Goal: Task Accomplishment & Management: Use online tool/utility

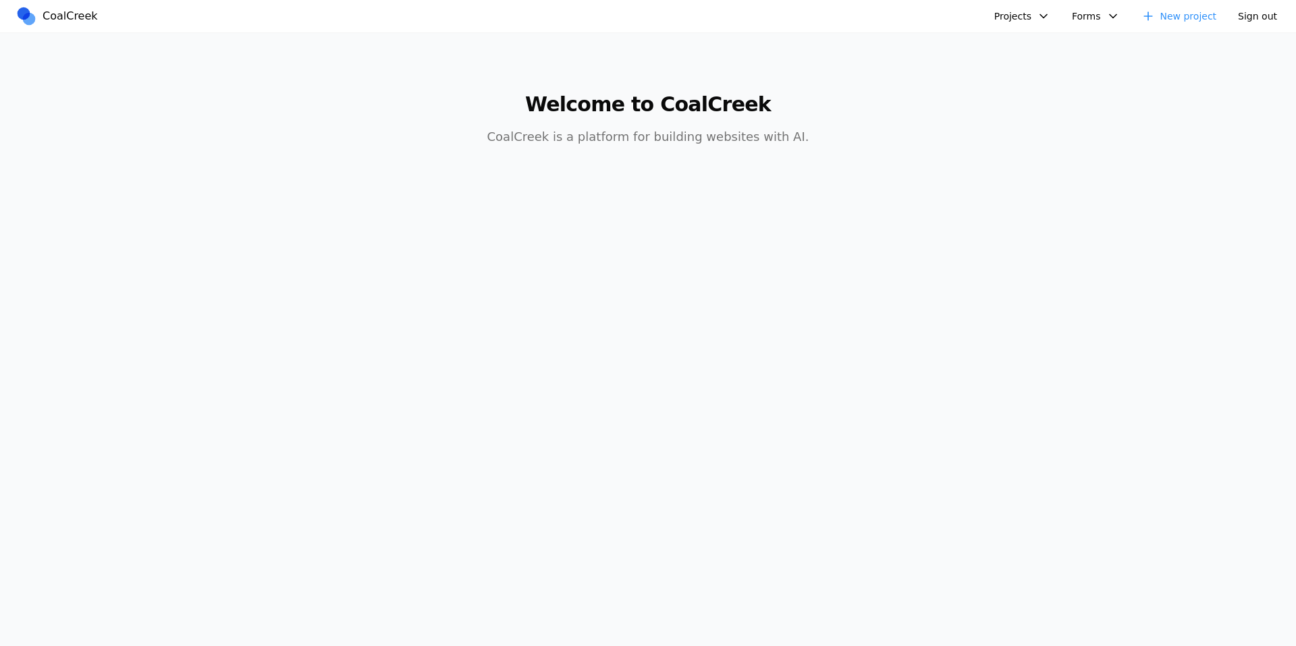
click at [1010, 15] on button "Projects" at bounding box center [1022, 16] width 72 height 22
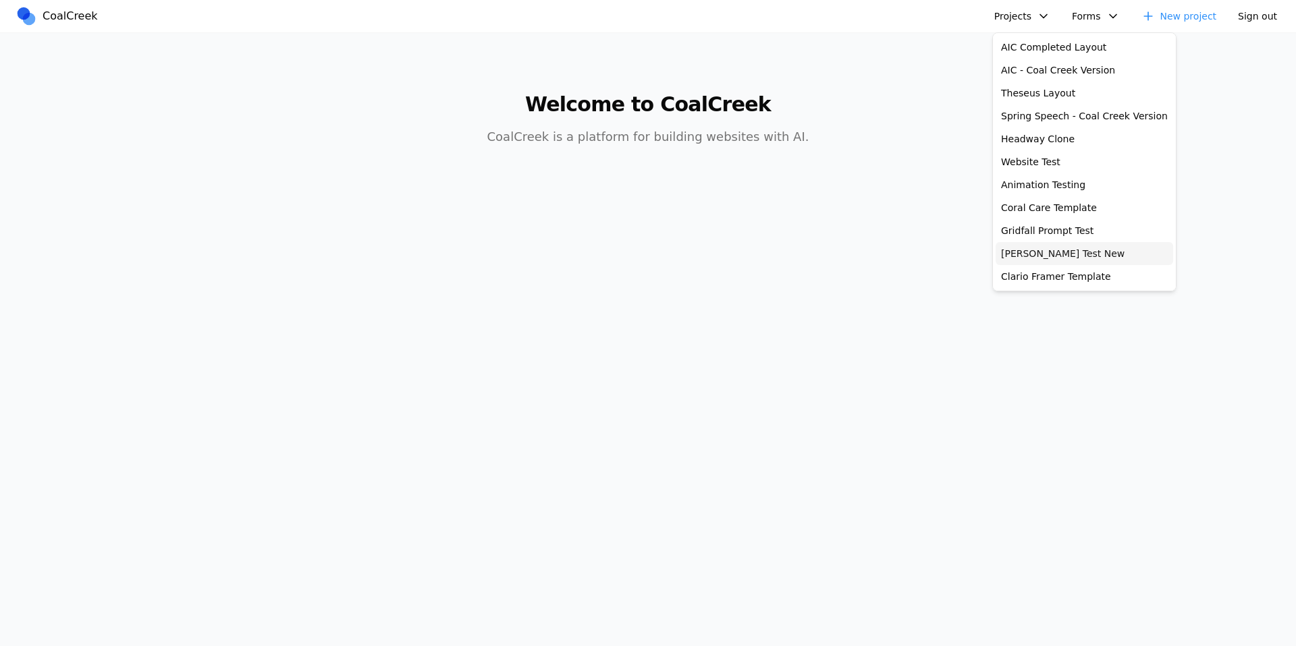
click at [1048, 246] on link "[PERSON_NAME] Test New" at bounding box center [1083, 253] width 177 height 23
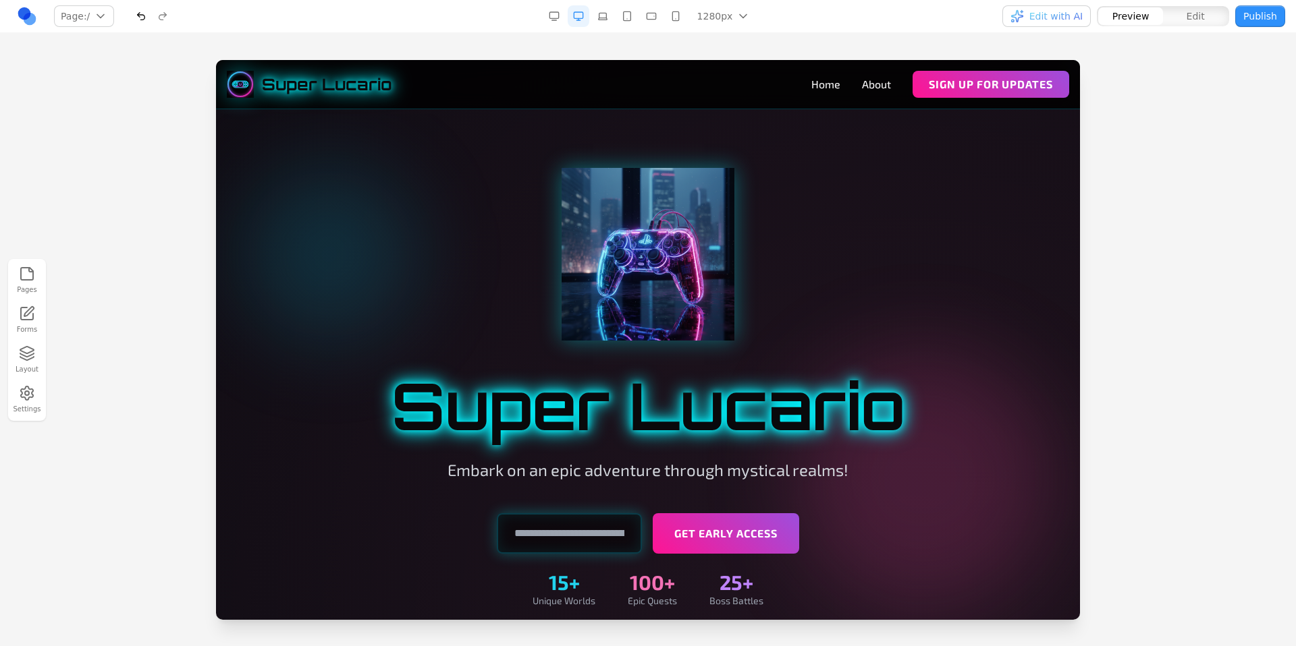
click at [641, 49] on div "Pages Forms Layout Settings" at bounding box center [648, 339] width 1296 height 613
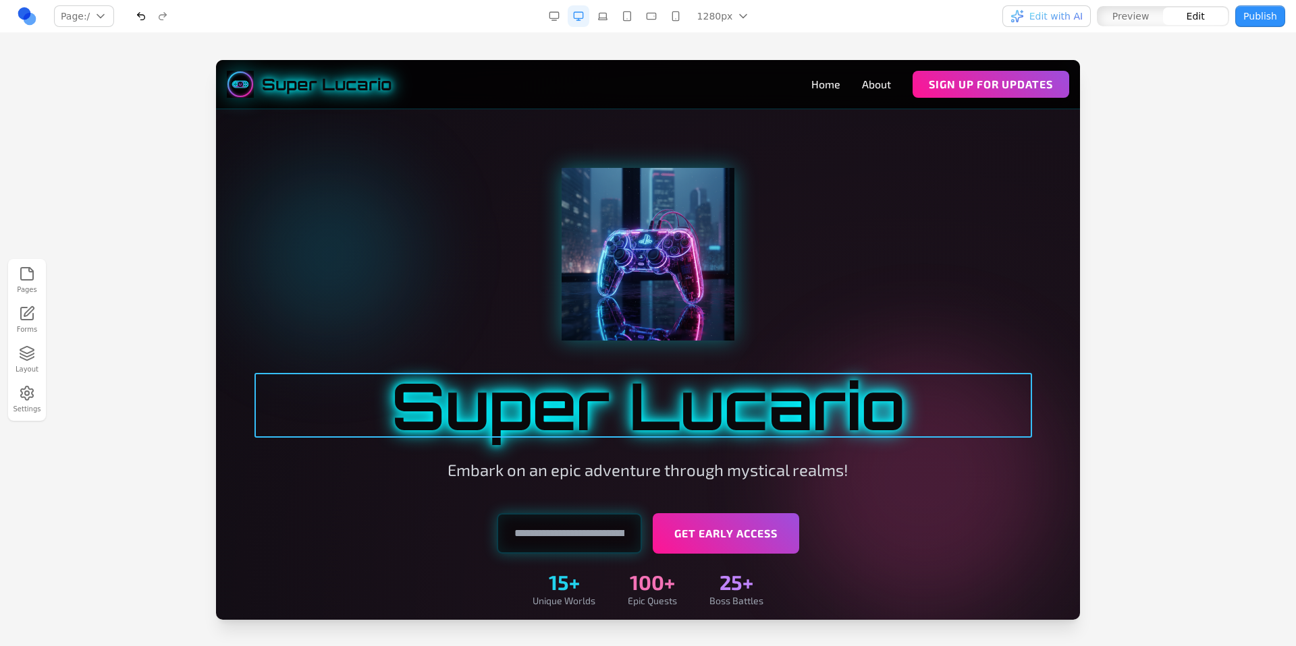
click at [742, 416] on h1 "Super Lucario" at bounding box center [647, 405] width 777 height 65
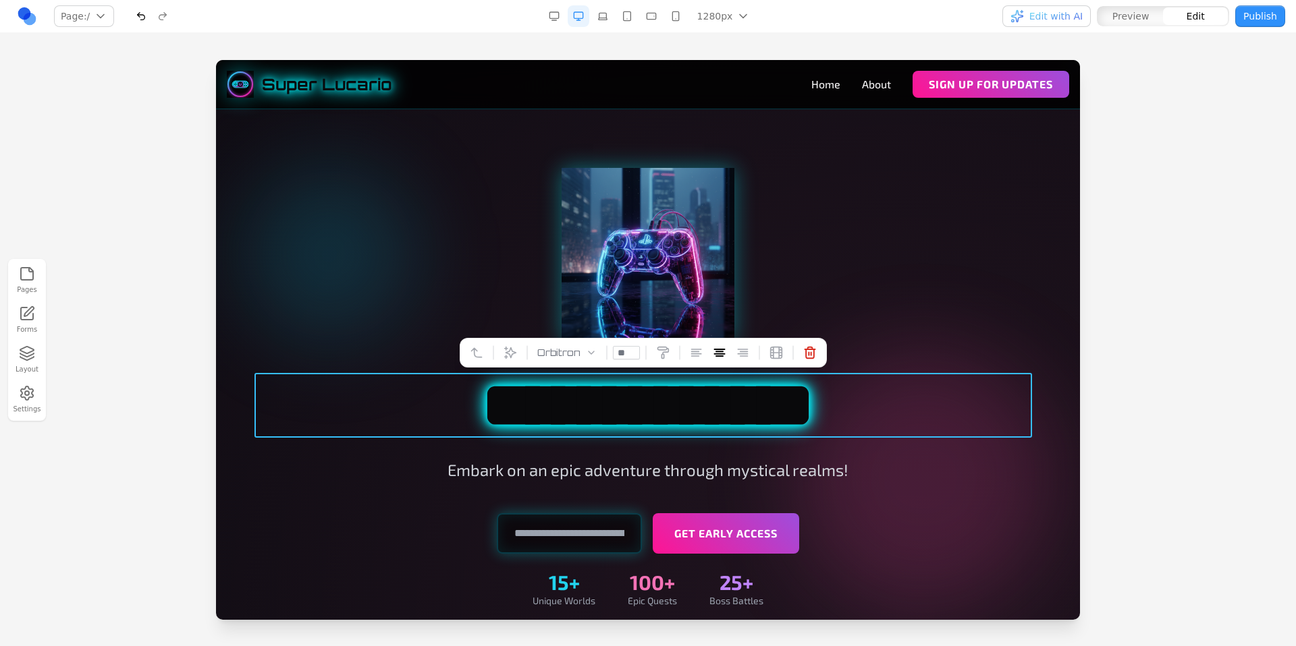
click at [895, 409] on h1 "**********" at bounding box center [647, 405] width 777 height 65
click at [1145, 140] on div at bounding box center [648, 353] width 1296 height 586
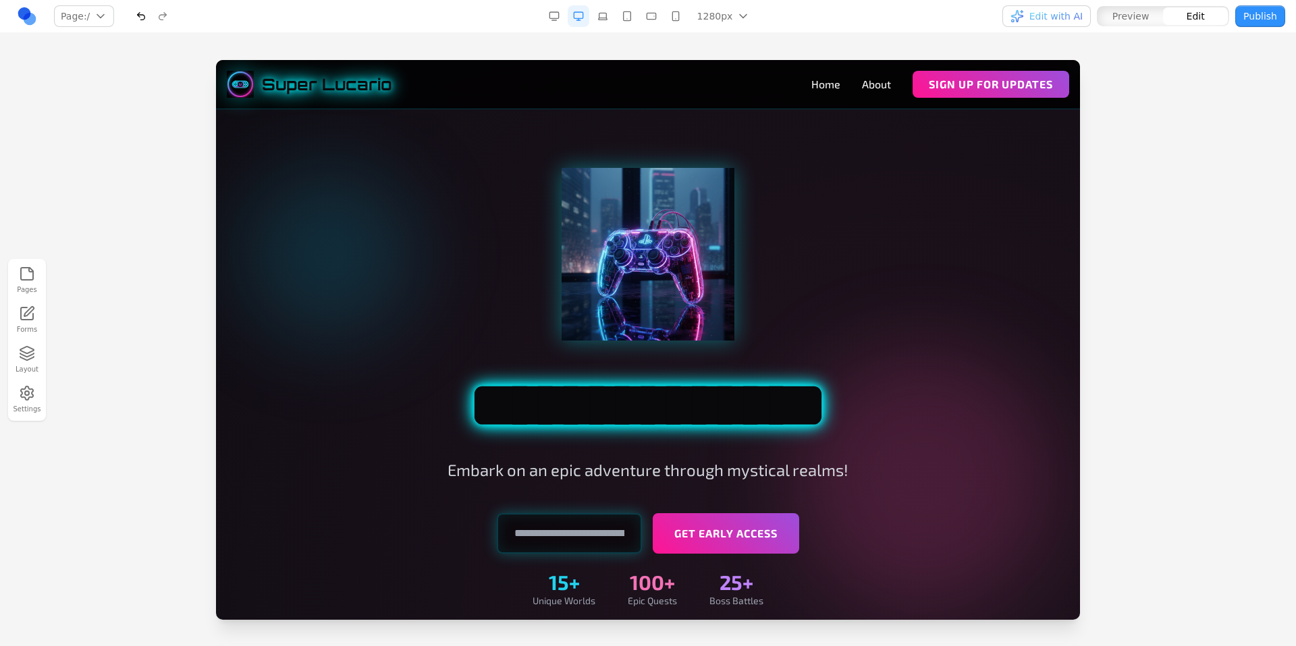
drag, startPoint x: 1057, startPoint y: 18, endPoint x: 1064, endPoint y: 37, distance: 20.1
click at [1057, 18] on span "Edit with AI" at bounding box center [1055, 15] width 53 height 13
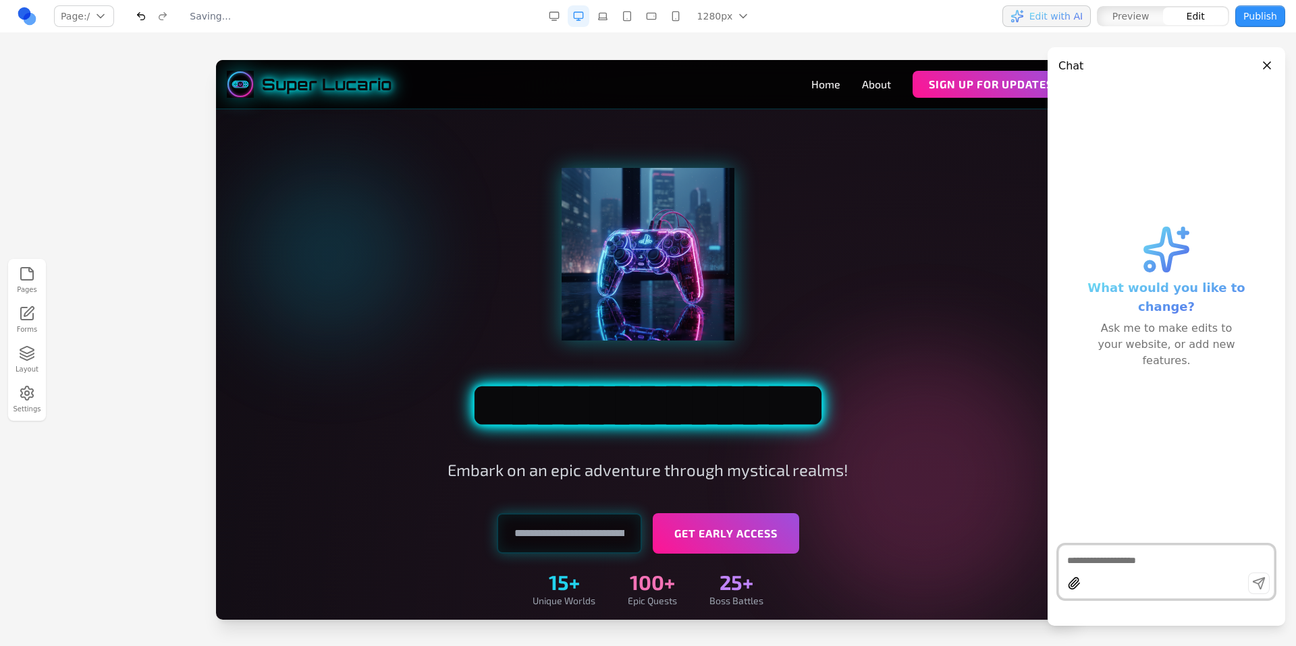
click at [1134, 565] on textarea at bounding box center [1166, 560] width 198 height 13
type textarea "*"
click at [1259, 584] on button "button" at bounding box center [1259, 584] width 22 height 22
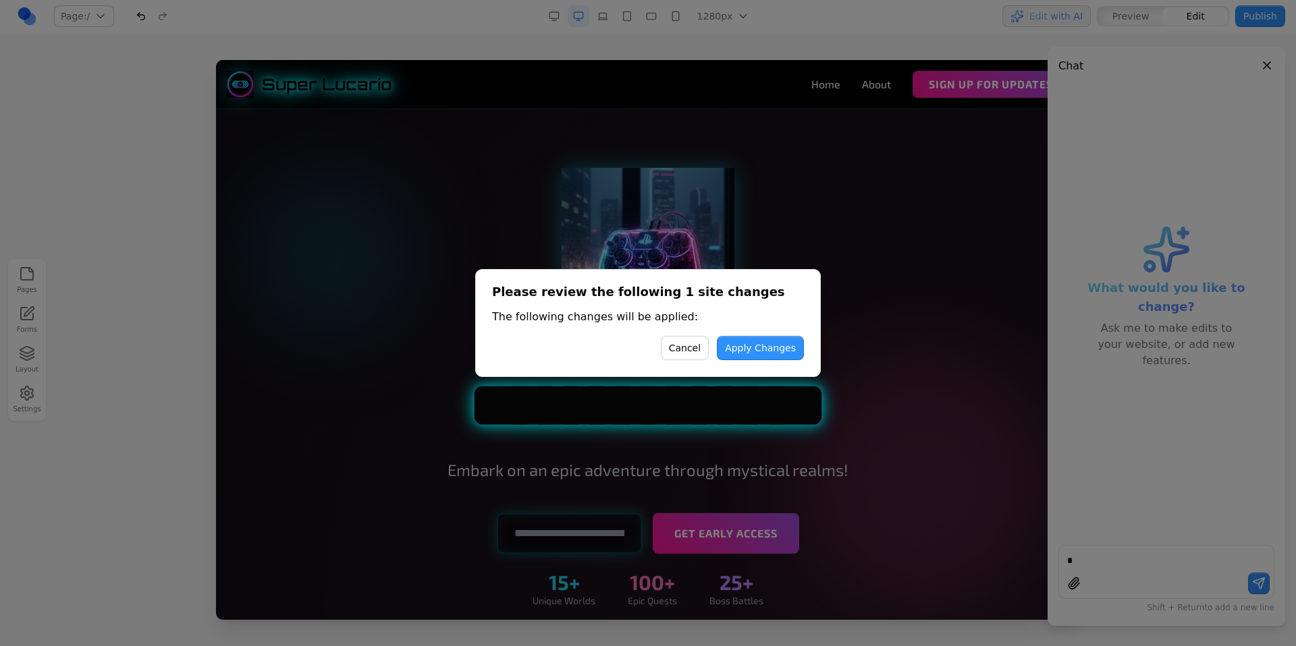
click at [700, 343] on button "Cancel" at bounding box center [685, 348] width 48 height 24
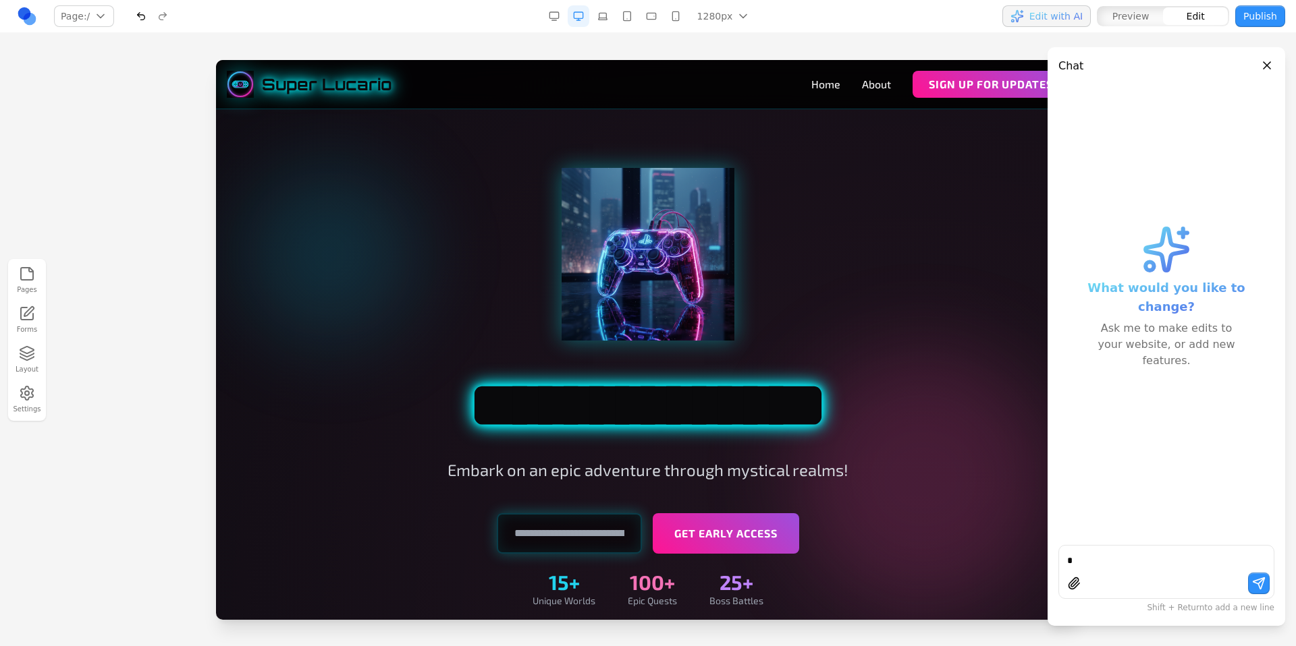
click at [906, 36] on div "Pages Forms Layout Settings" at bounding box center [648, 339] width 1296 height 613
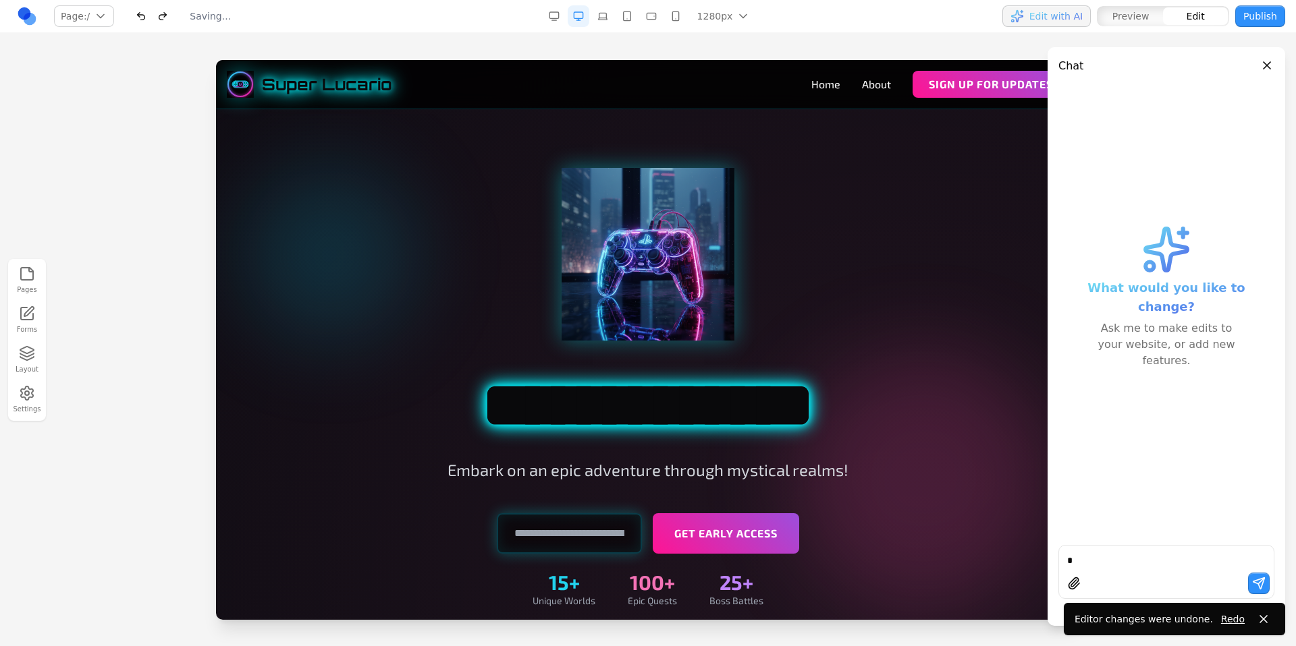
click at [901, 41] on div "Pages Forms Layout Settings" at bounding box center [648, 339] width 1296 height 613
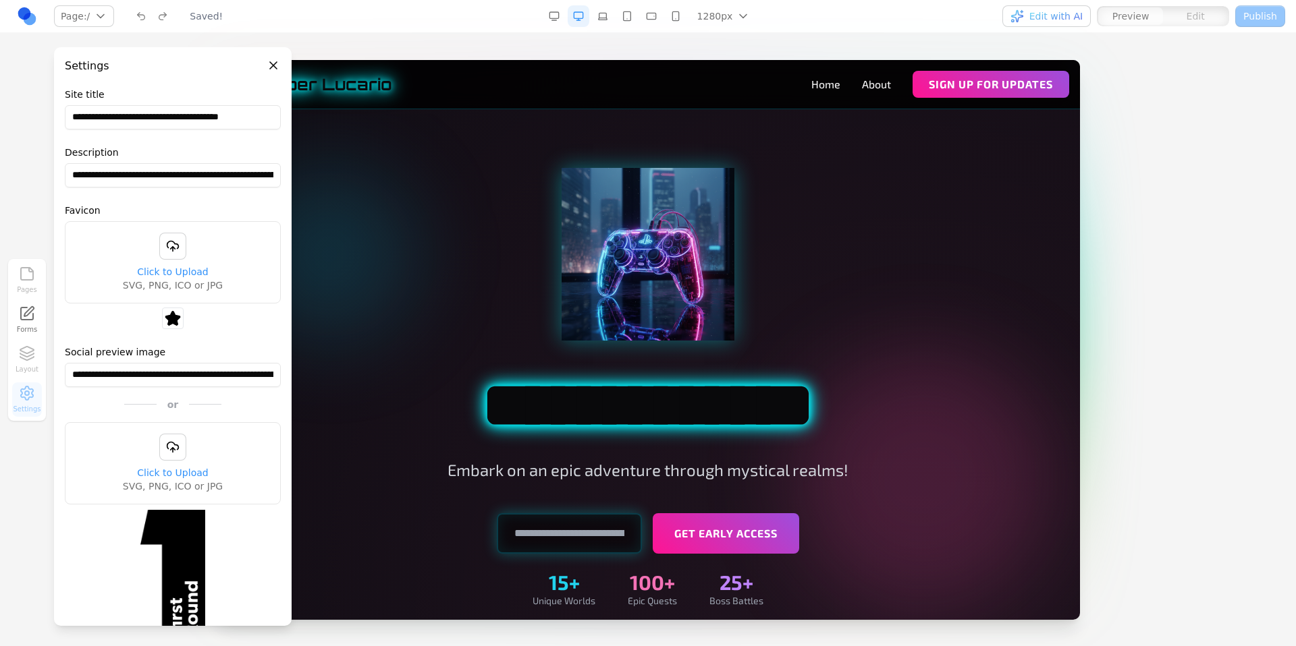
click at [276, 63] on button "Close panel" at bounding box center [273, 65] width 15 height 15
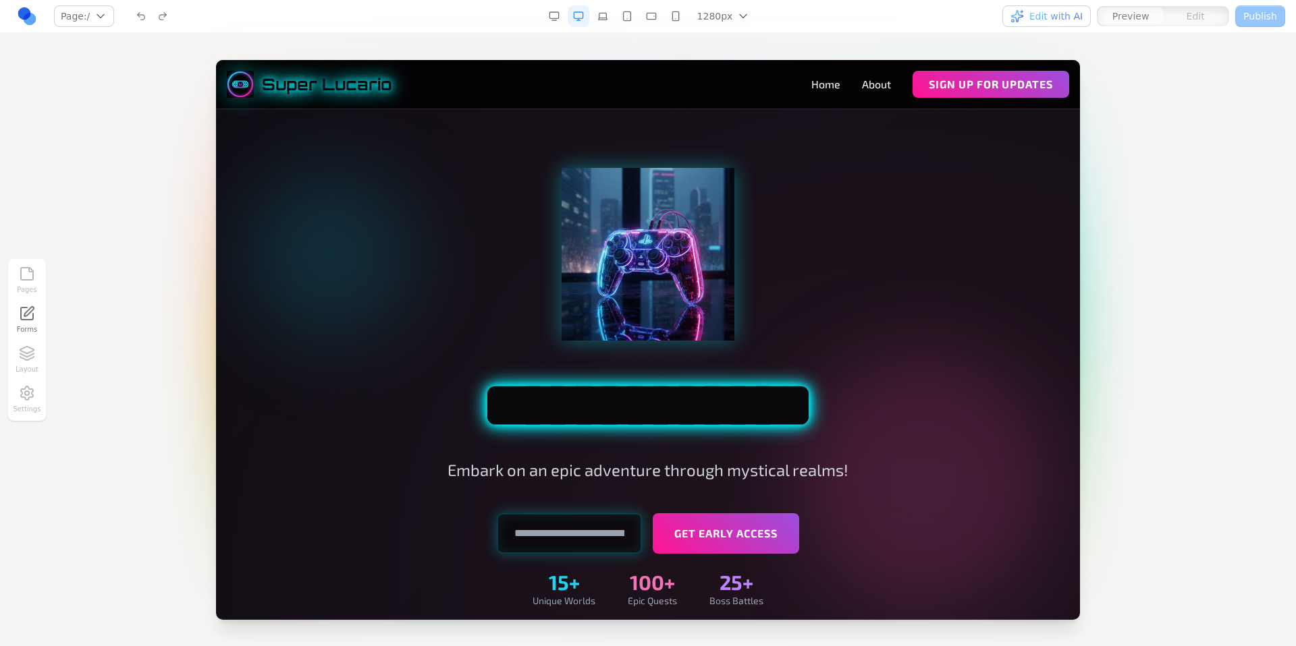
click at [731, 31] on nav "Page: / / /about Manage pages 1280px 1536px 1280px 1024px 768px 480px 375px Edi…" at bounding box center [648, 16] width 1296 height 33
click at [730, 40] on div "Pages Forms Layout Settings" at bounding box center [648, 339] width 1296 height 613
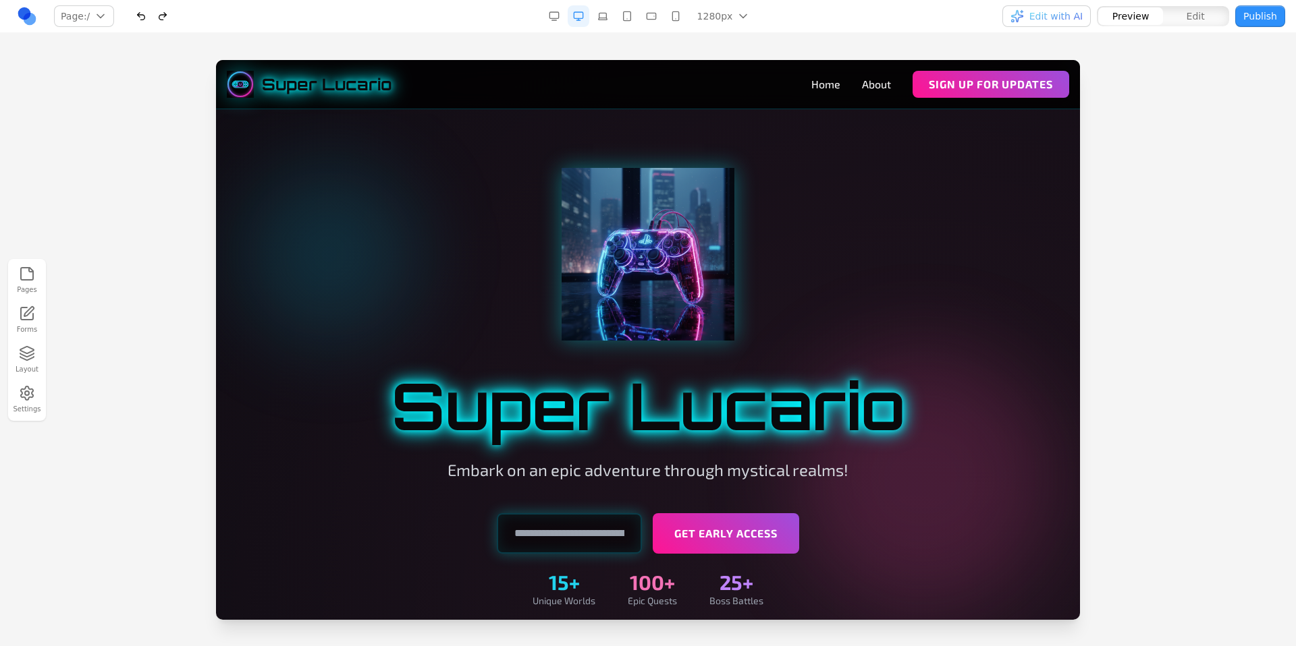
click at [641, 34] on div "Pages Forms Layout Settings" at bounding box center [648, 339] width 1296 height 613
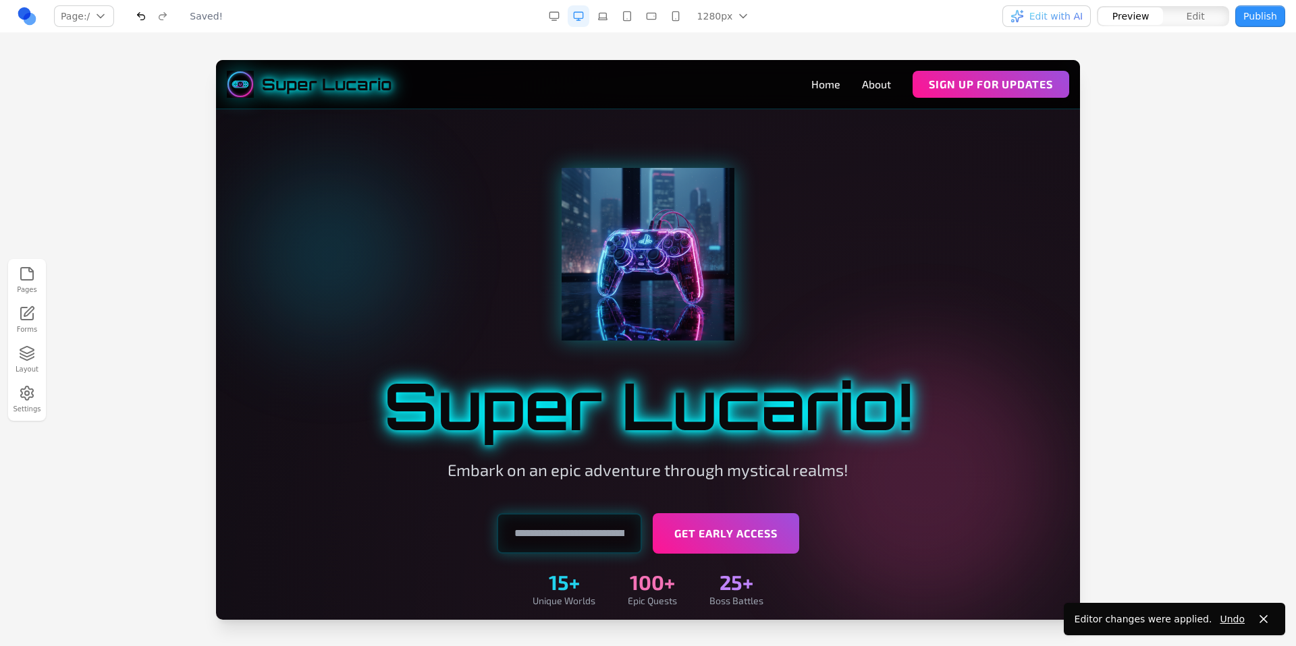
click at [638, 39] on div "Pages Forms Layout Settings" at bounding box center [648, 339] width 1296 height 613
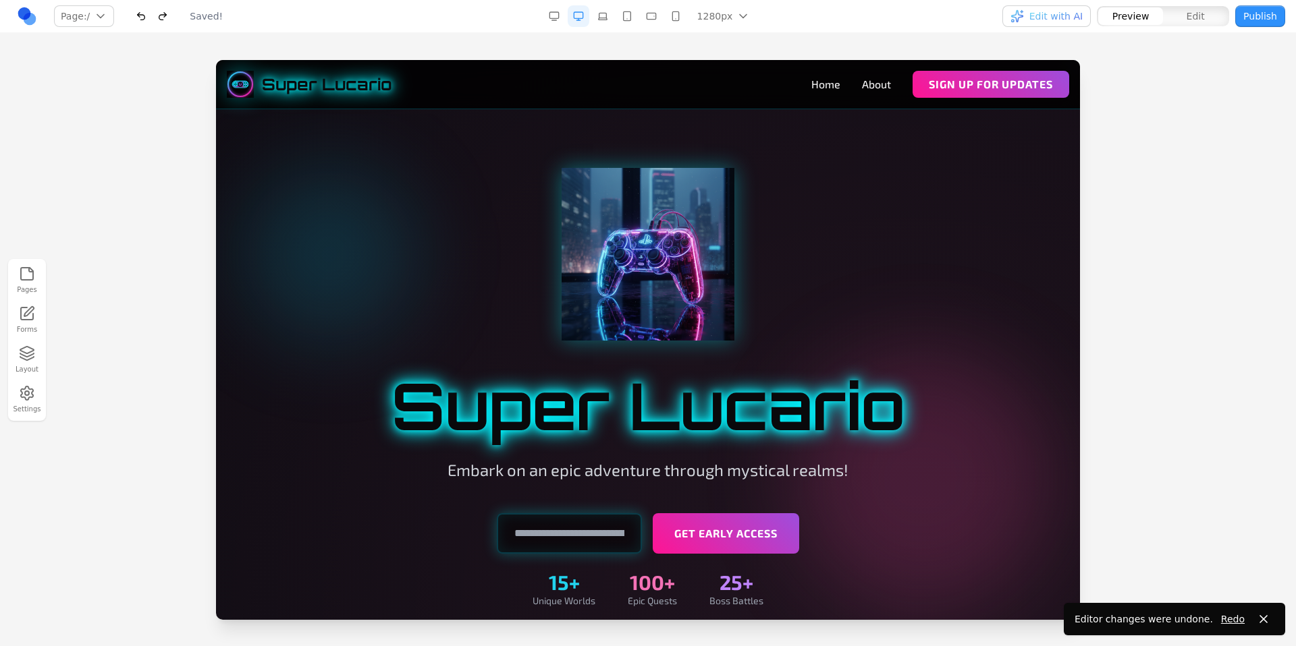
click at [636, 39] on div "Pages Forms Layout Settings" at bounding box center [648, 339] width 1296 height 613
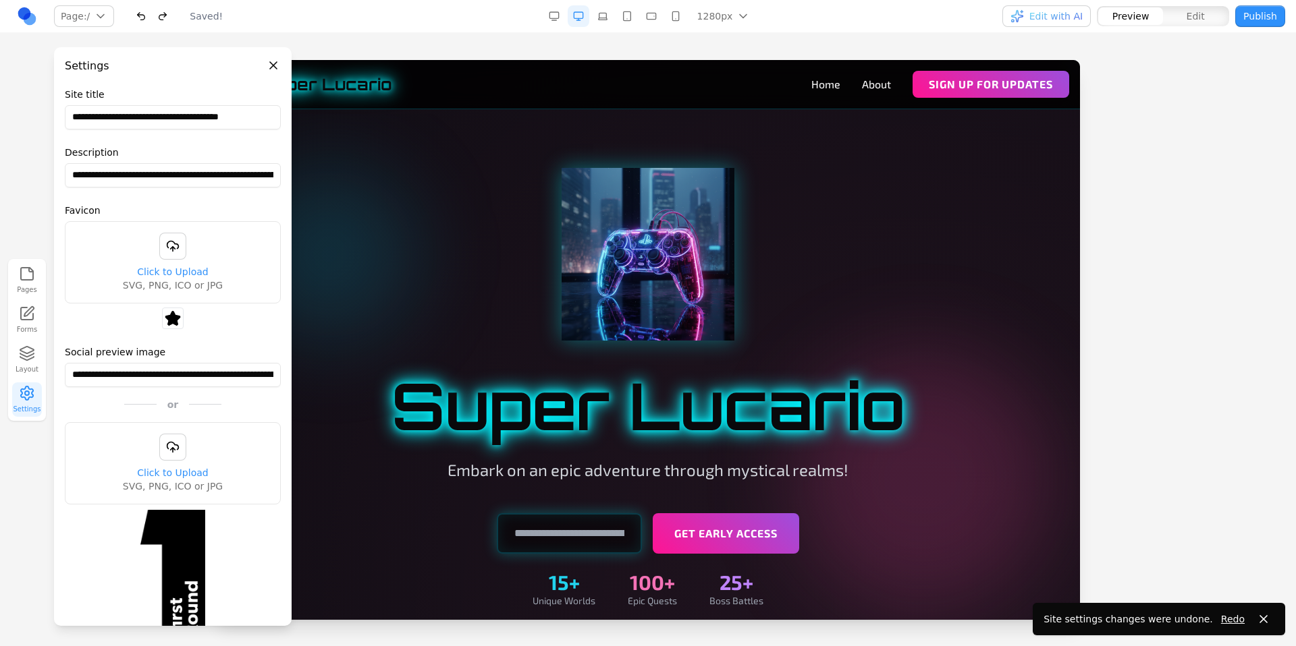
click at [449, 36] on div "Pages Forms Layout Settings" at bounding box center [648, 339] width 1296 height 613
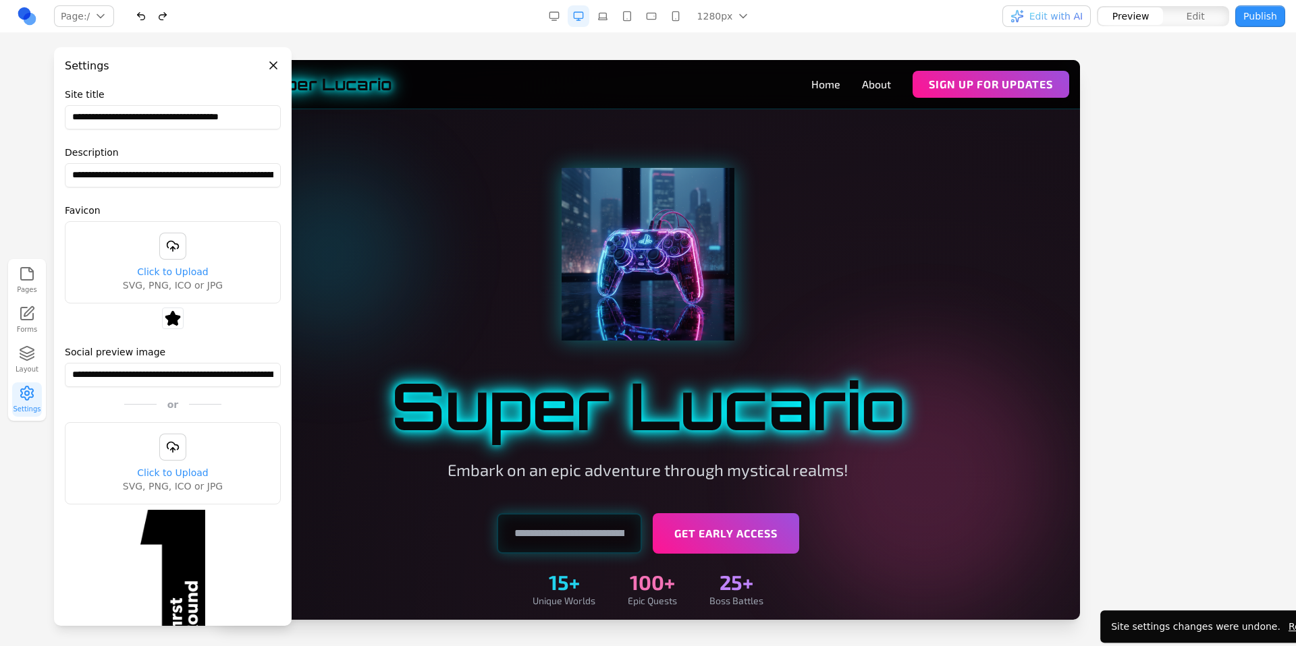
click at [275, 62] on button "Close panel" at bounding box center [273, 65] width 15 height 15
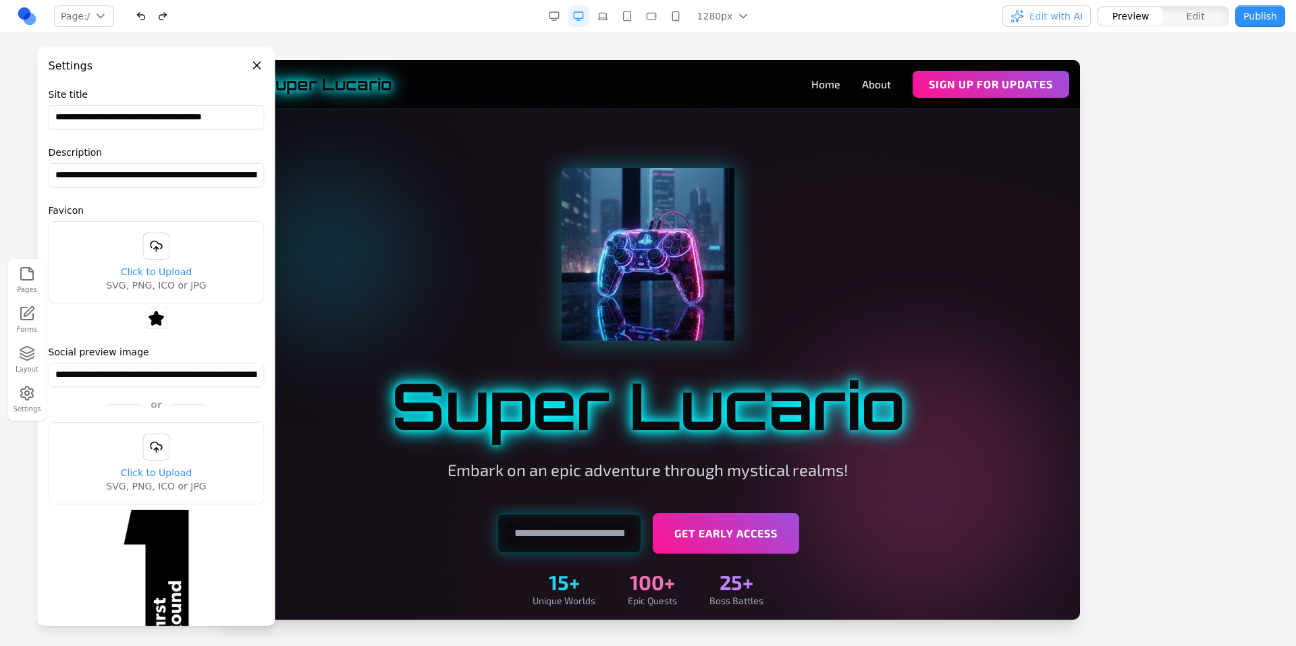
click at [420, 49] on div "Pages Forms Layout Settings" at bounding box center [648, 339] width 1296 height 613
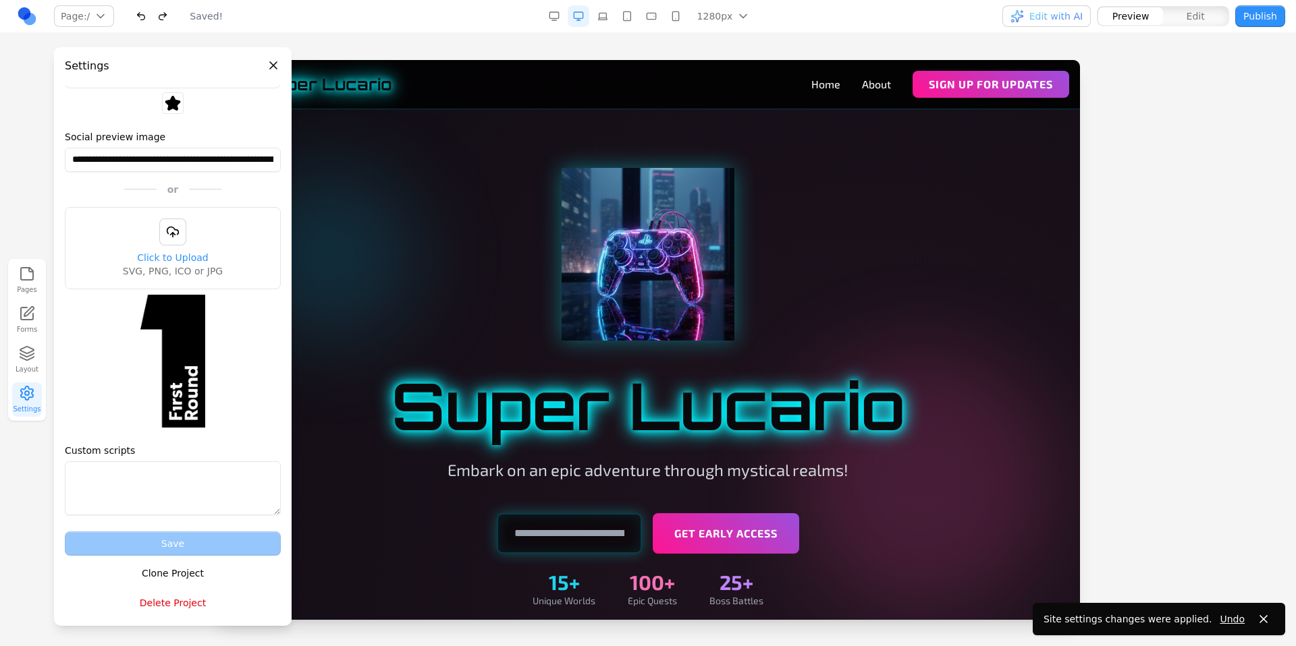
click at [277, 66] on button "Close panel" at bounding box center [273, 65] width 15 height 15
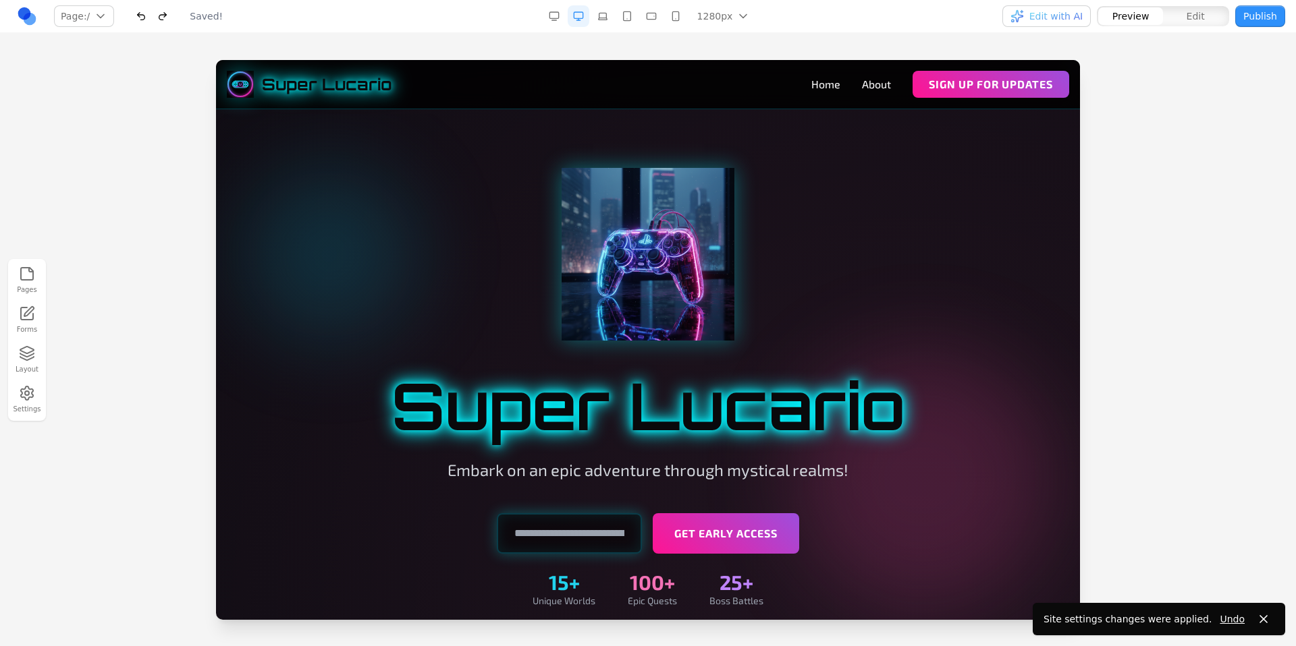
click at [386, 44] on div "Pages Forms Layout Settings" at bounding box center [648, 339] width 1296 height 613
